Goal: Information Seeking & Learning: Learn about a topic

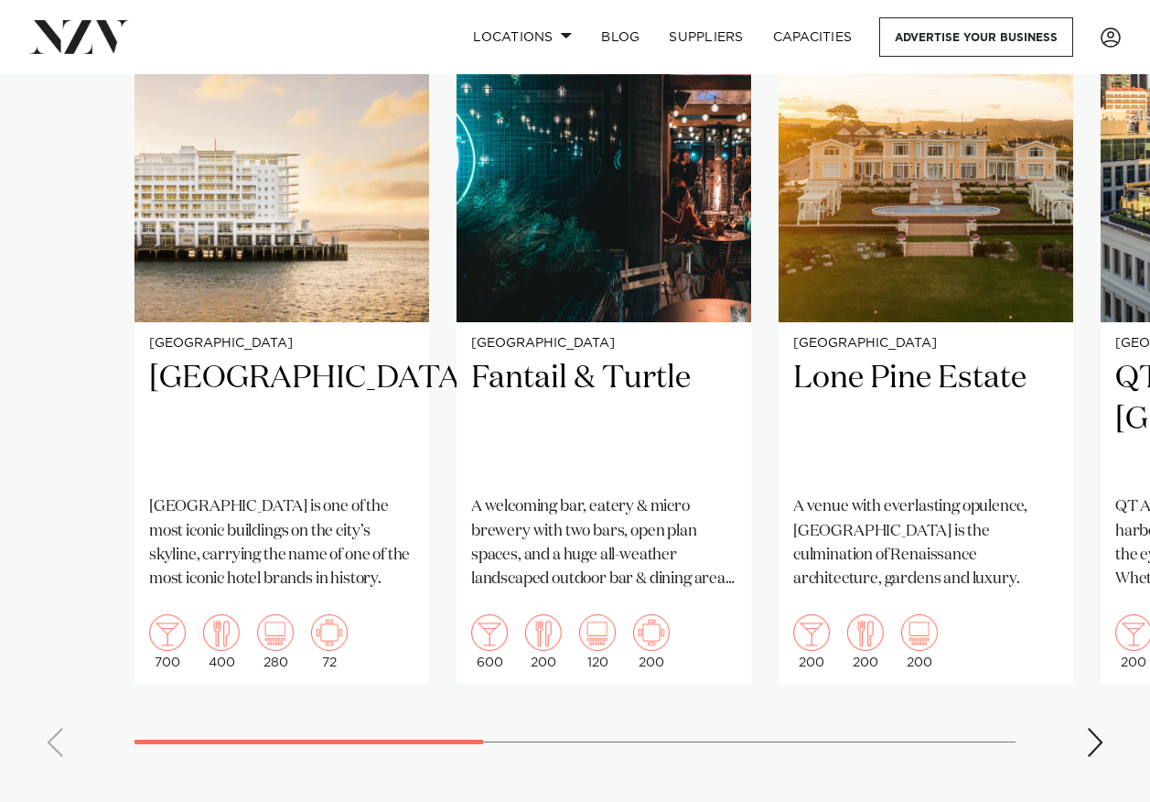
scroll to position [1464, 0]
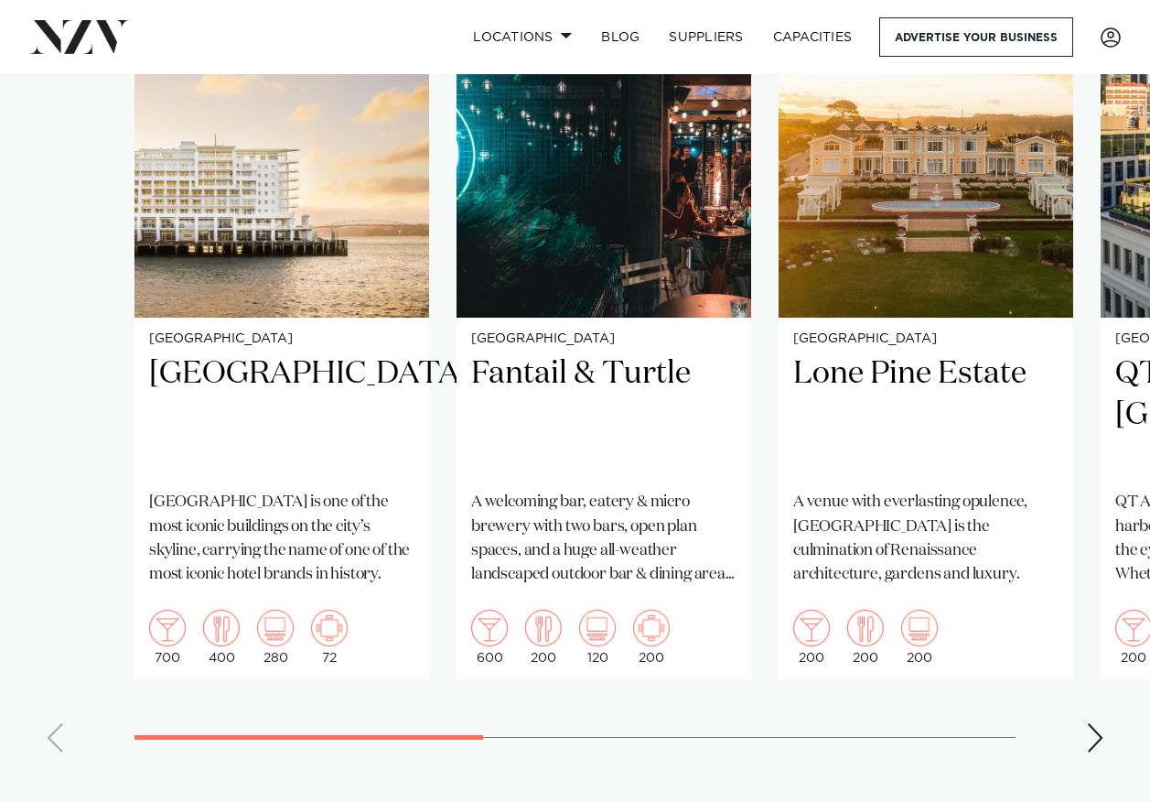
click at [1100, 723] on div "Next slide" at bounding box center [1095, 737] width 18 height 29
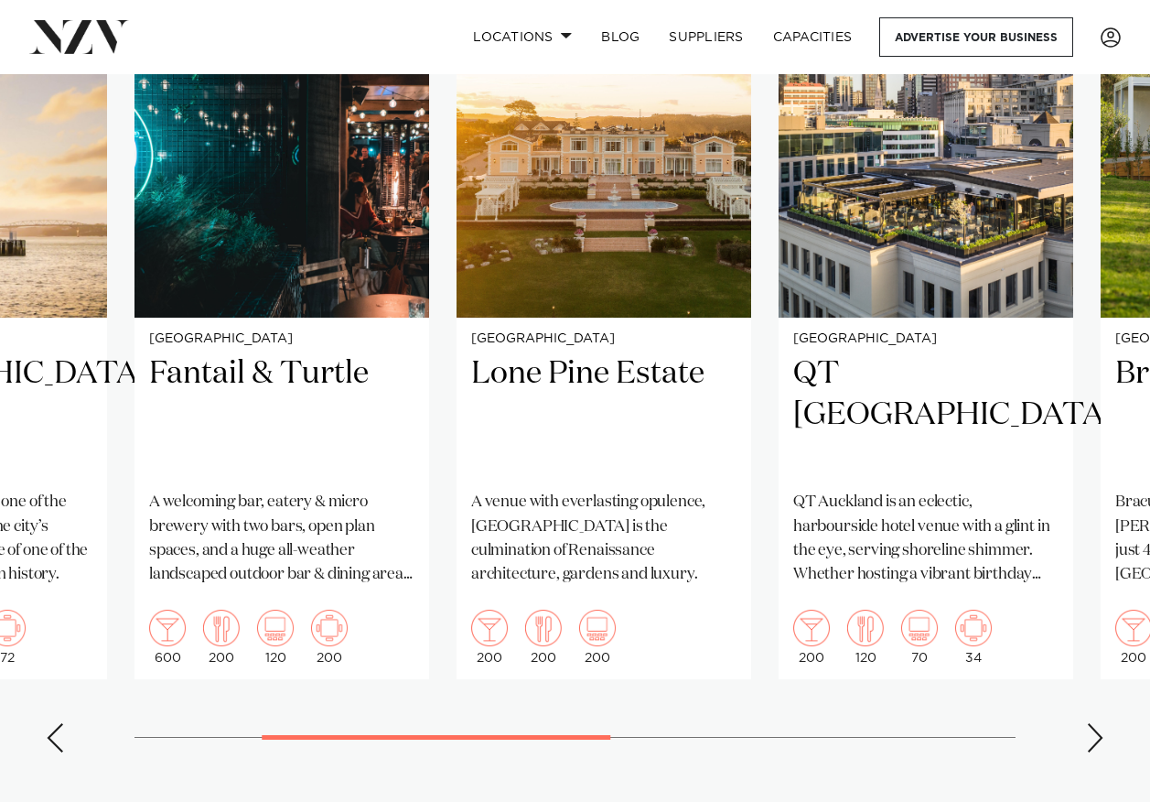
click at [1100, 723] on div "Next slide" at bounding box center [1095, 737] width 18 height 29
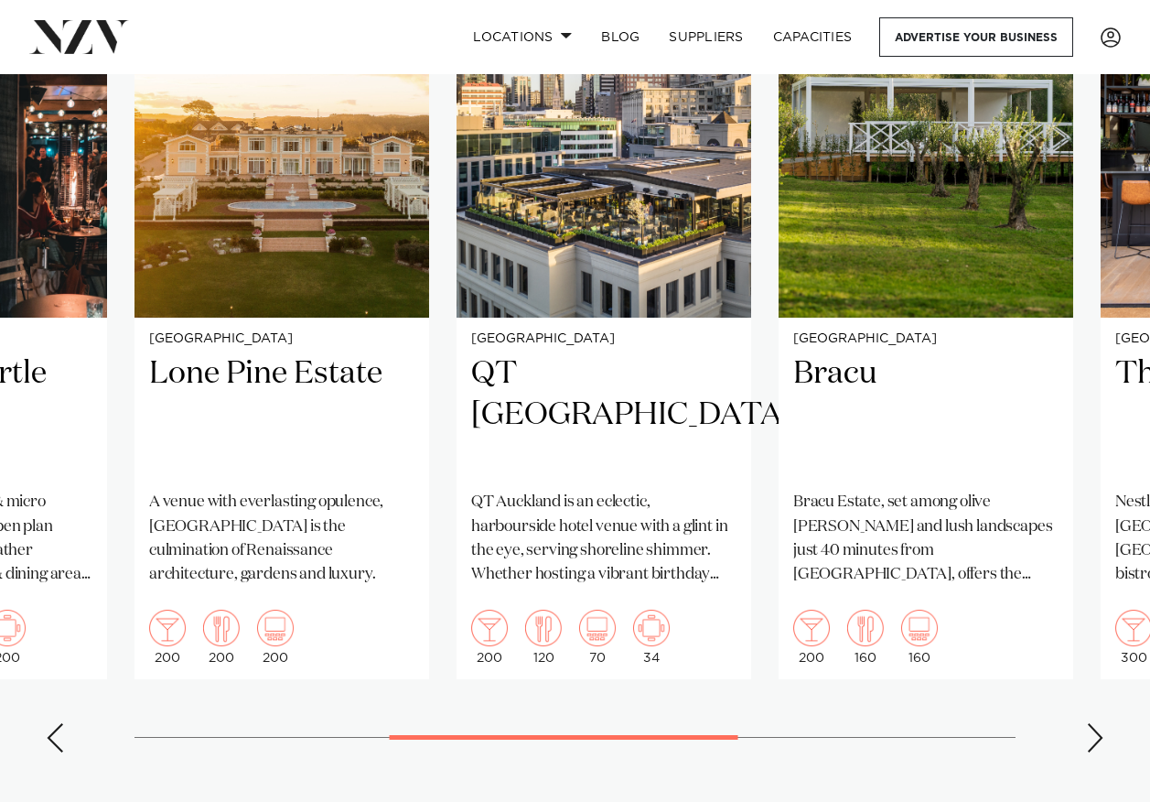
click at [1100, 723] on div "Next slide" at bounding box center [1095, 737] width 18 height 29
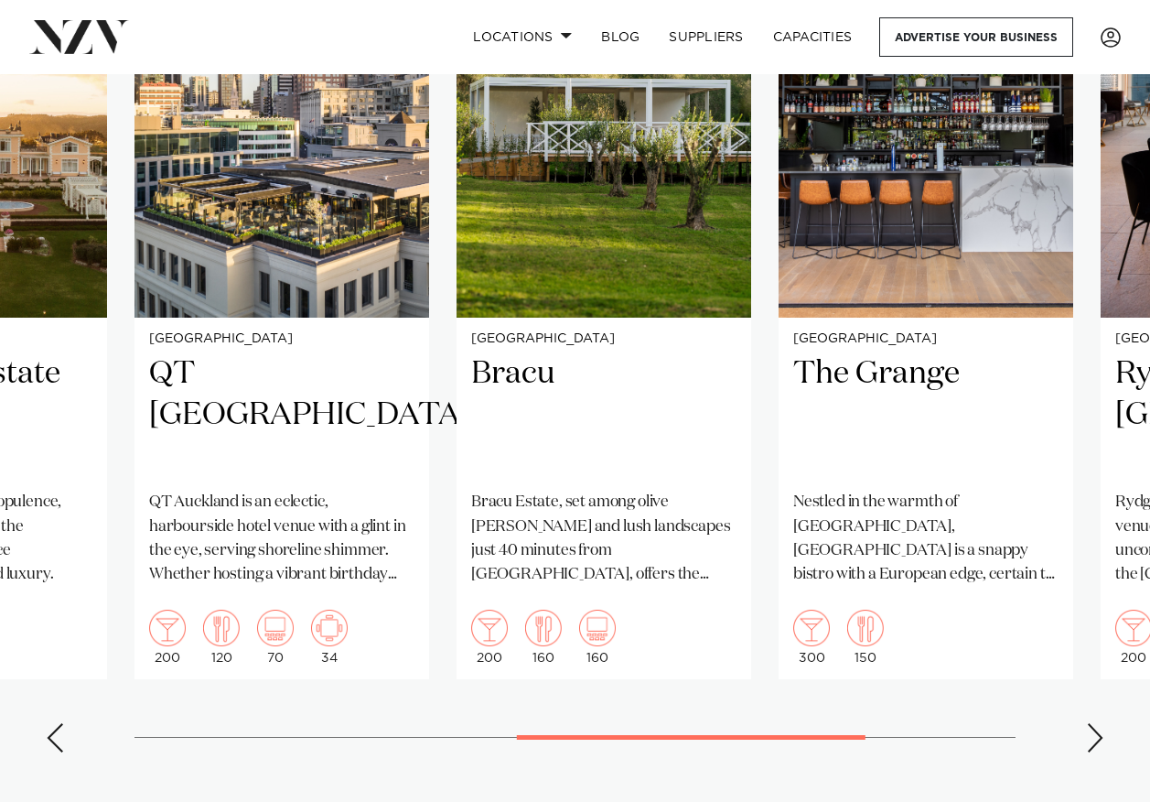
click at [1100, 723] on div "Next slide" at bounding box center [1095, 737] width 18 height 29
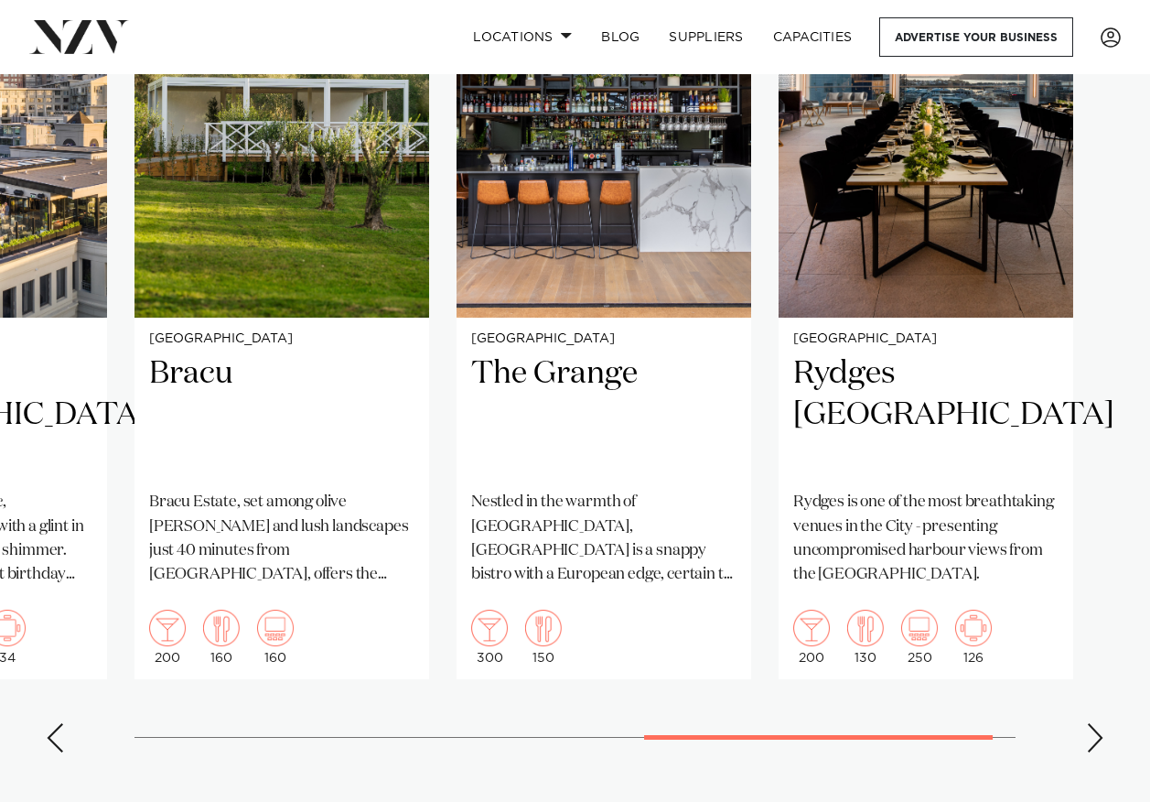
click at [1100, 723] on div "Next slide" at bounding box center [1095, 737] width 18 height 29
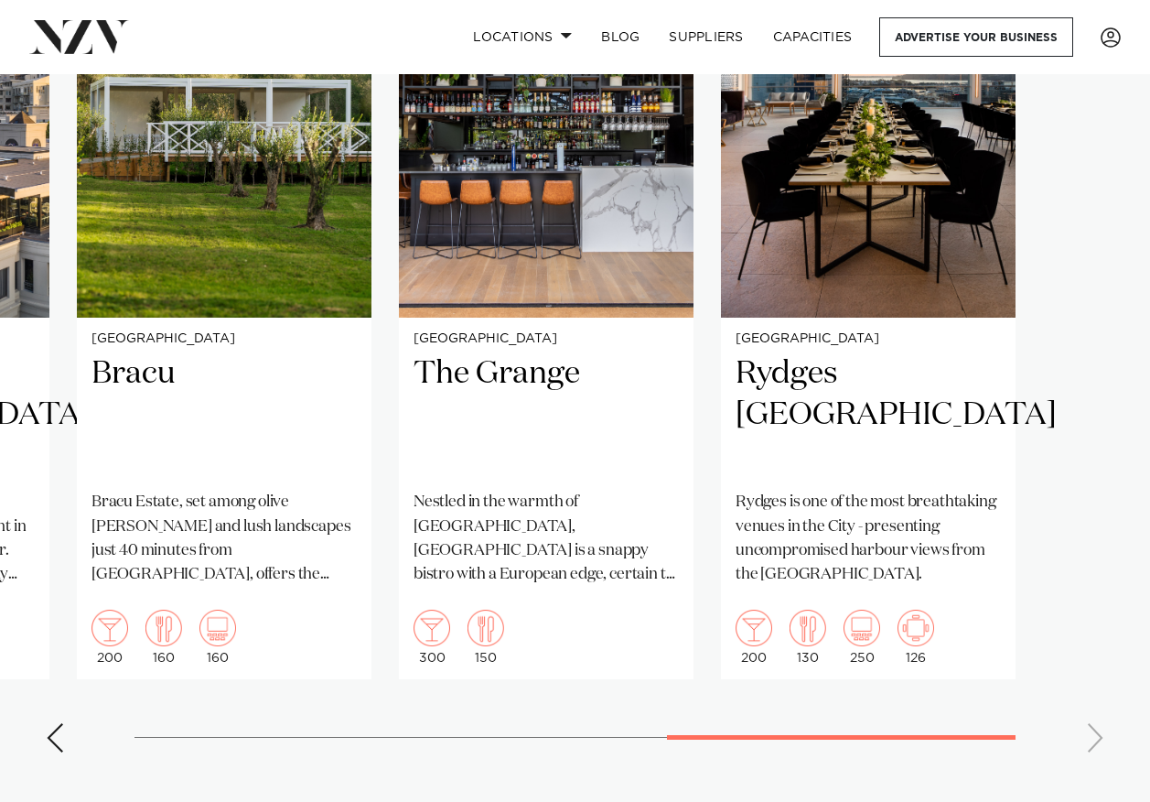
click at [55, 723] on div "Previous slide" at bounding box center [55, 737] width 18 height 29
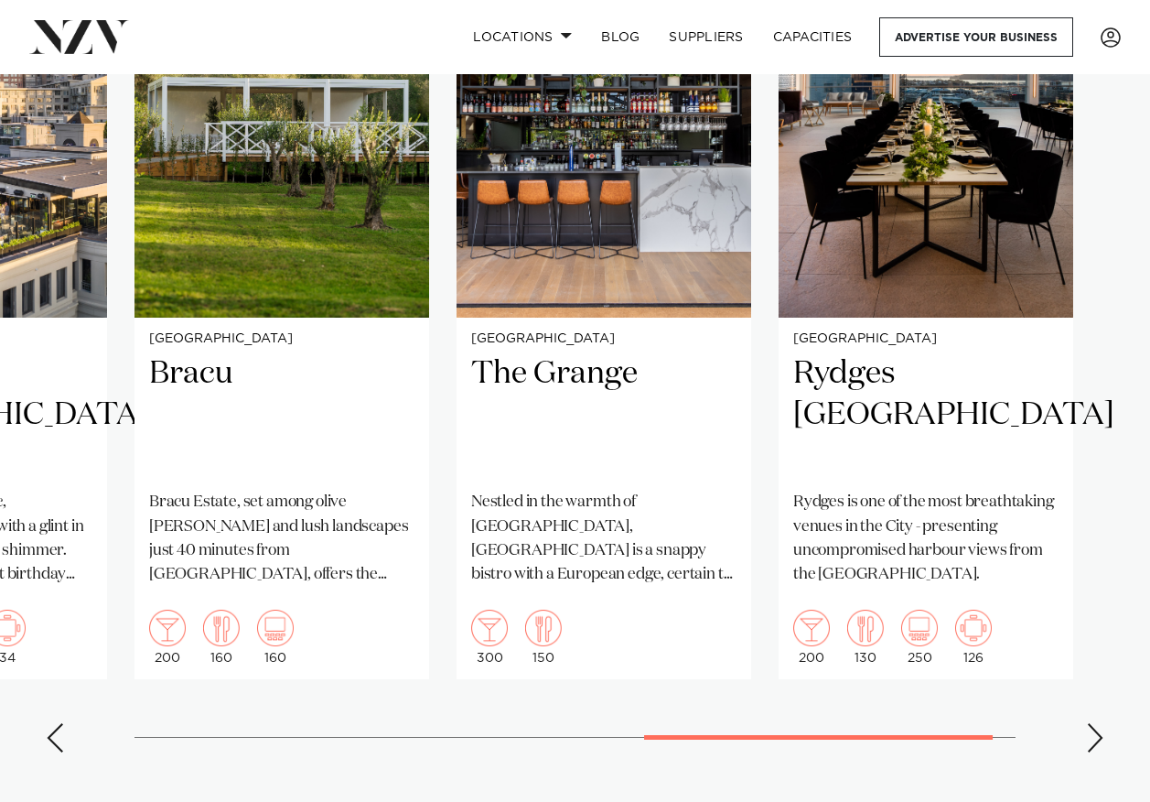
click at [54, 723] on div "Previous slide" at bounding box center [55, 737] width 18 height 29
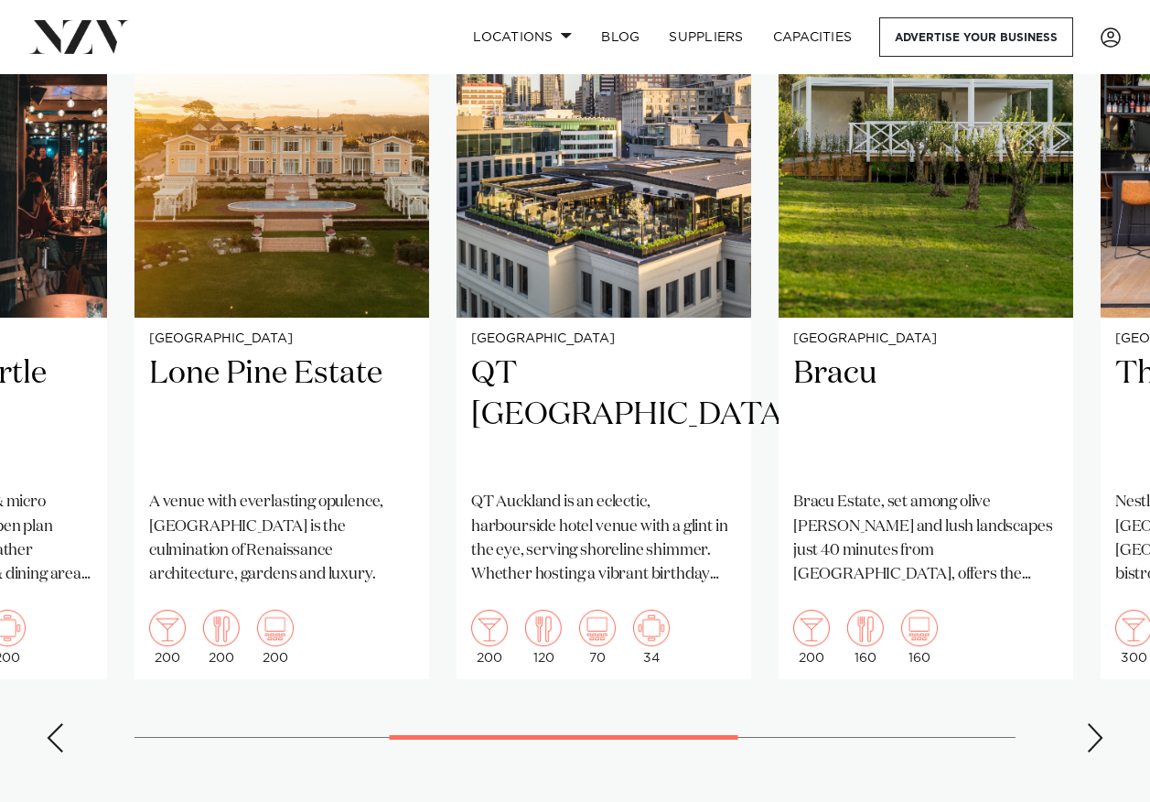
click at [54, 723] on div "Previous slide" at bounding box center [55, 737] width 18 height 29
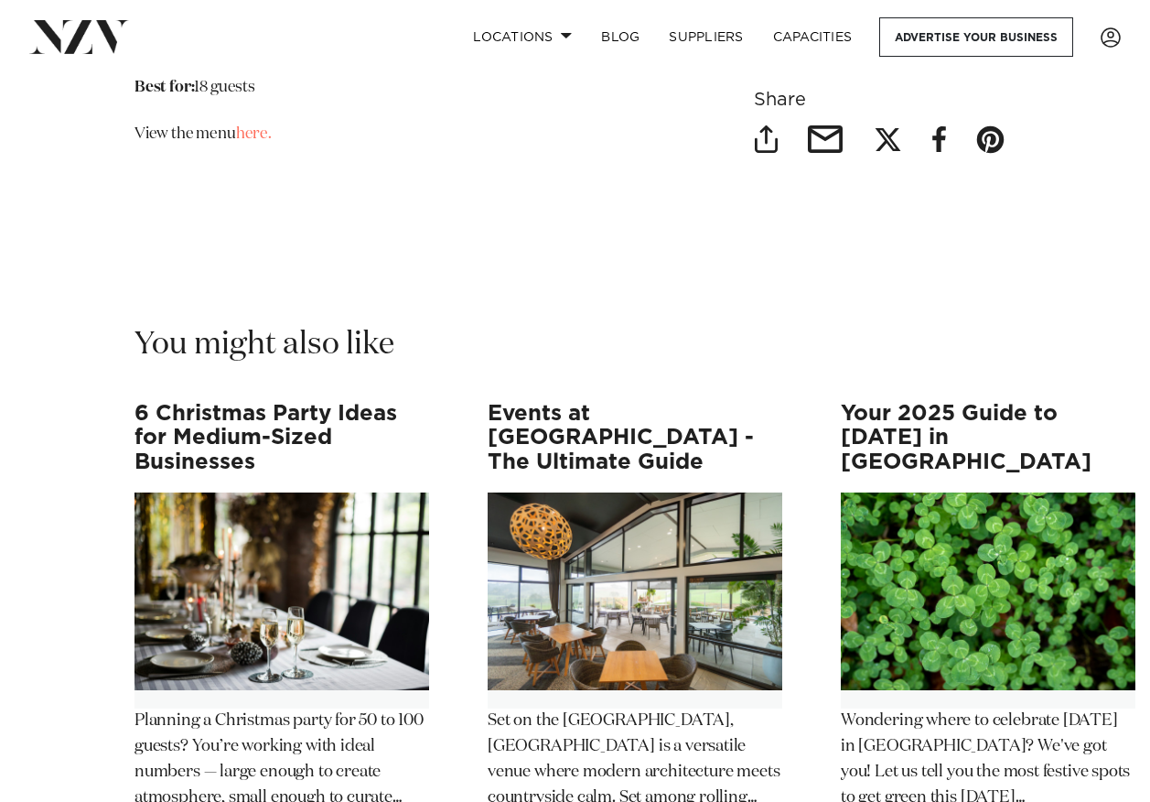
scroll to position [19584, 0]
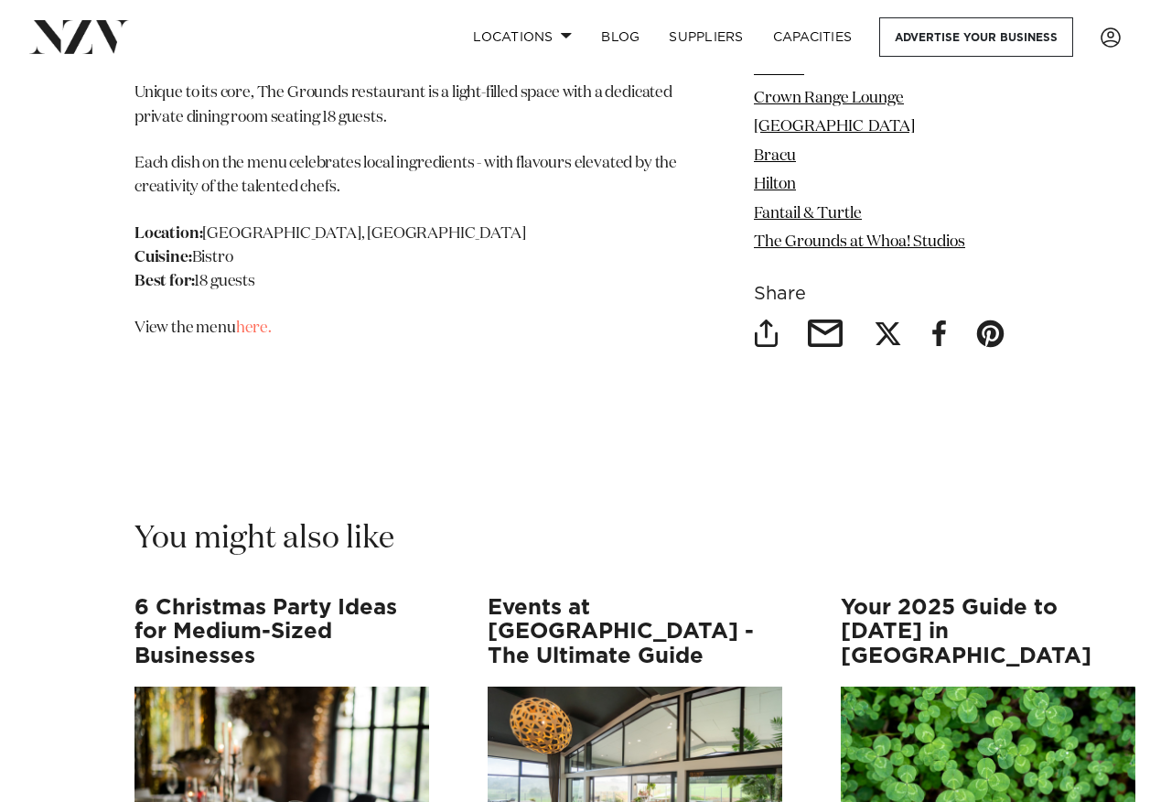
click at [212, 596] on h3 "6 Christmas Party Ideas for Medium-Sized Businesses" at bounding box center [282, 632] width 295 height 72
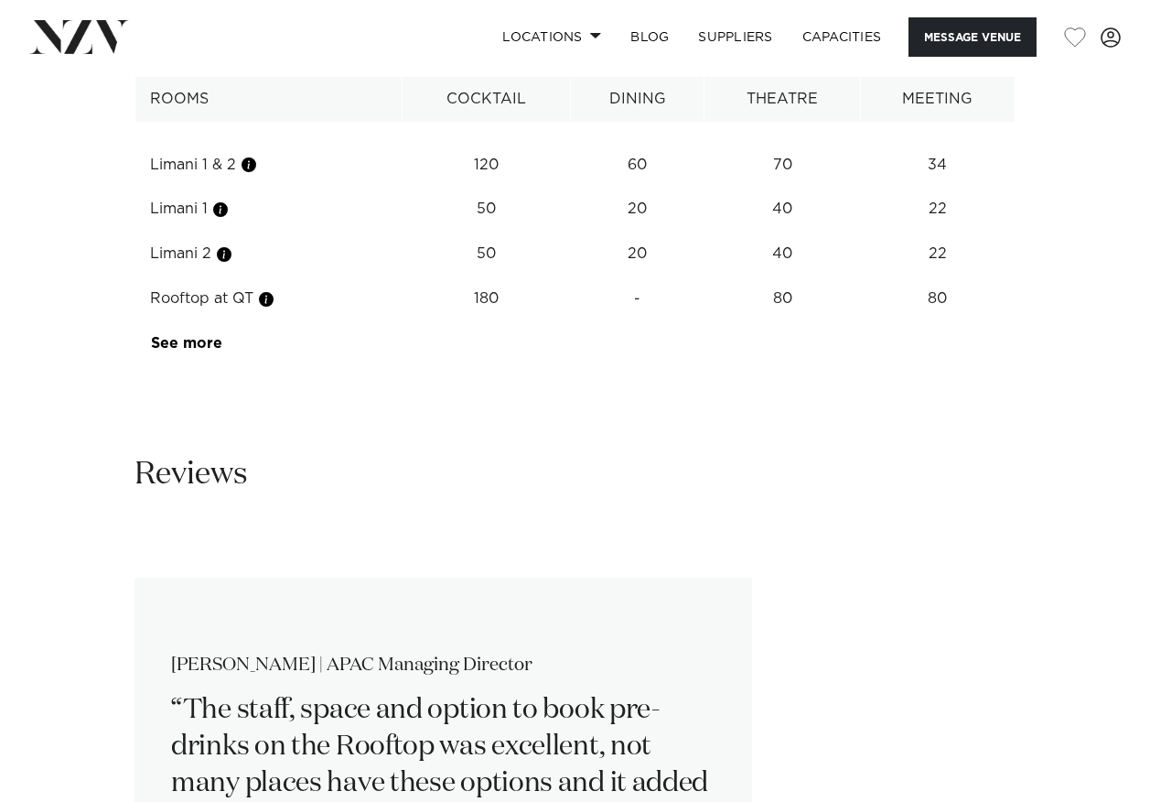
scroll to position [3295, 0]
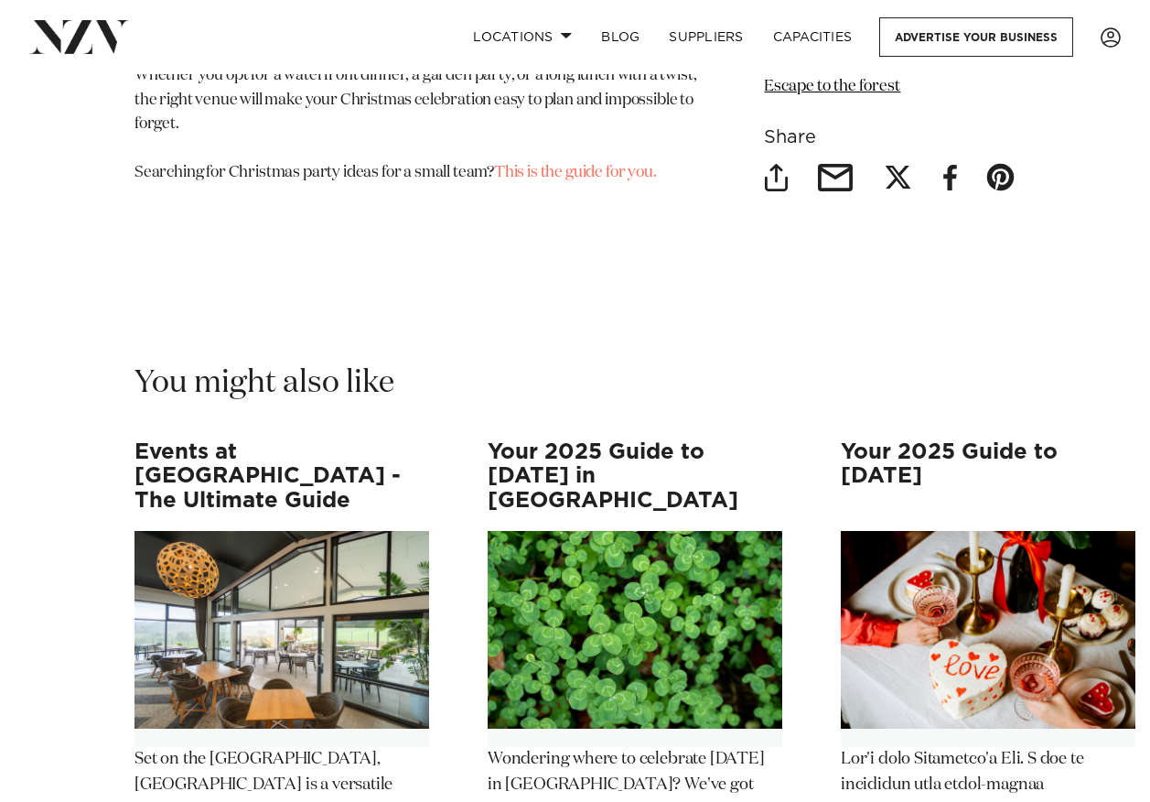
scroll to position [9151, 0]
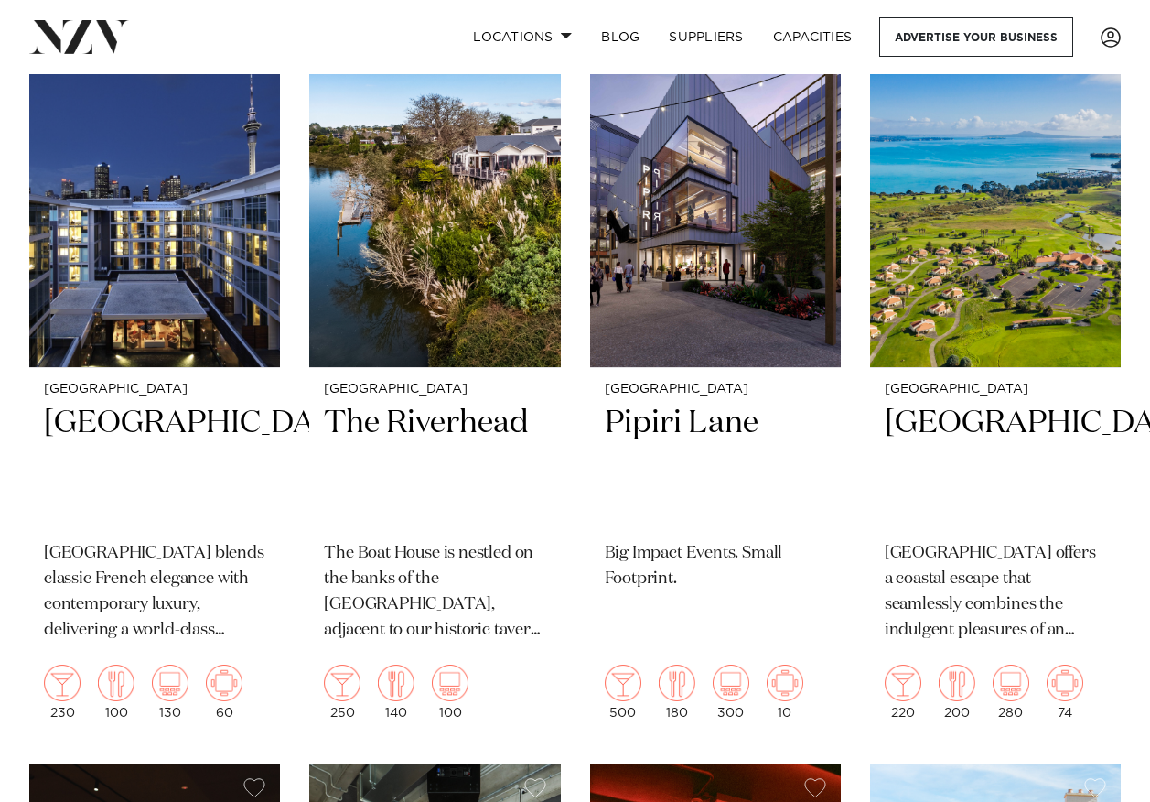
scroll to position [4942, 0]
